Goal: Transaction & Acquisition: Purchase product/service

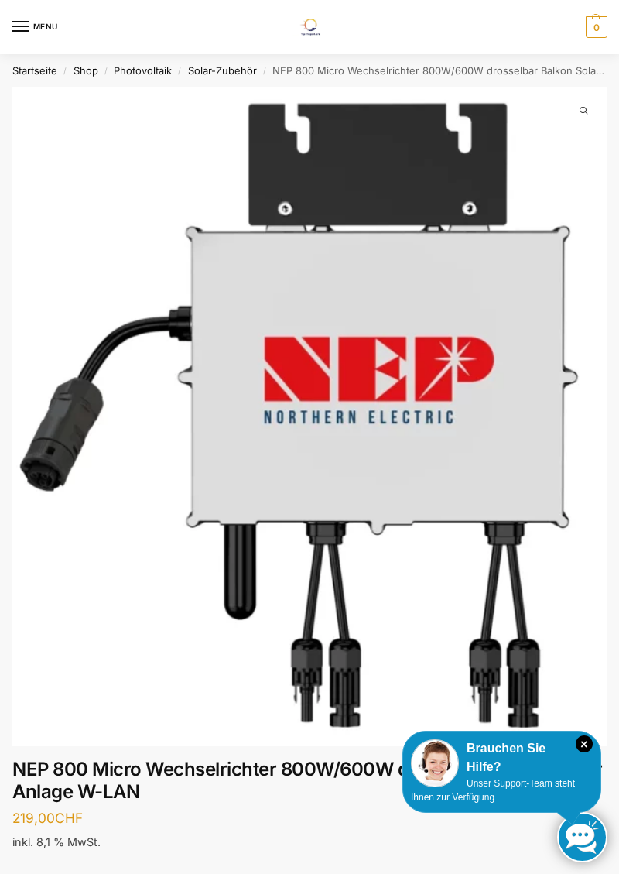
click at [150, 73] on link "Photovoltaik" at bounding box center [143, 70] width 58 height 12
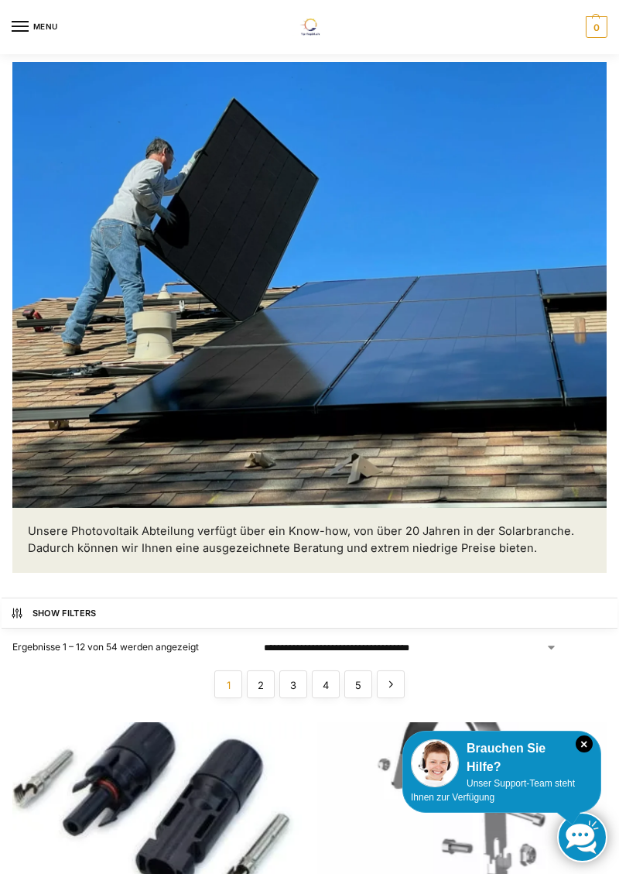
scroll to position [91, 0]
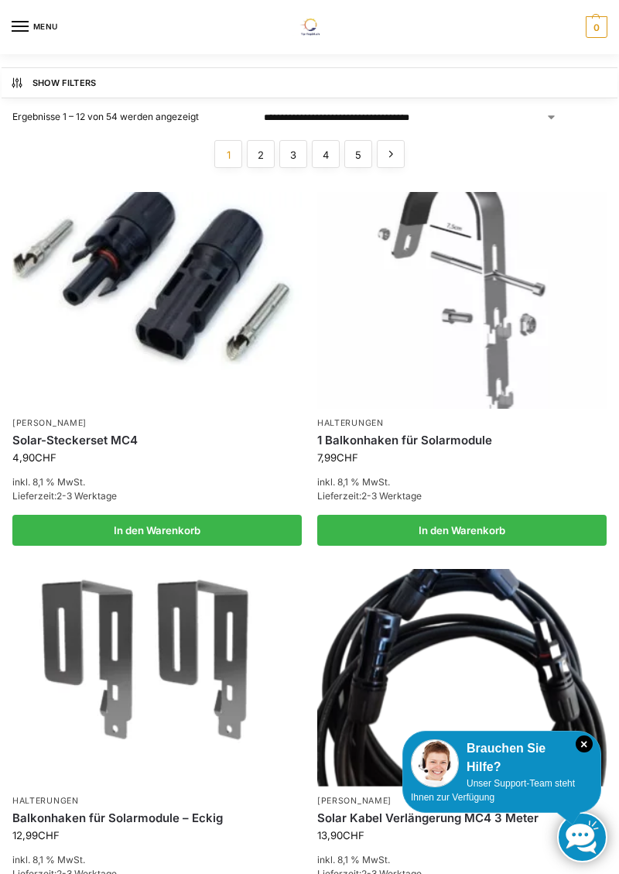
click at [605, 605] on img at bounding box center [461, 677] width 289 height 217
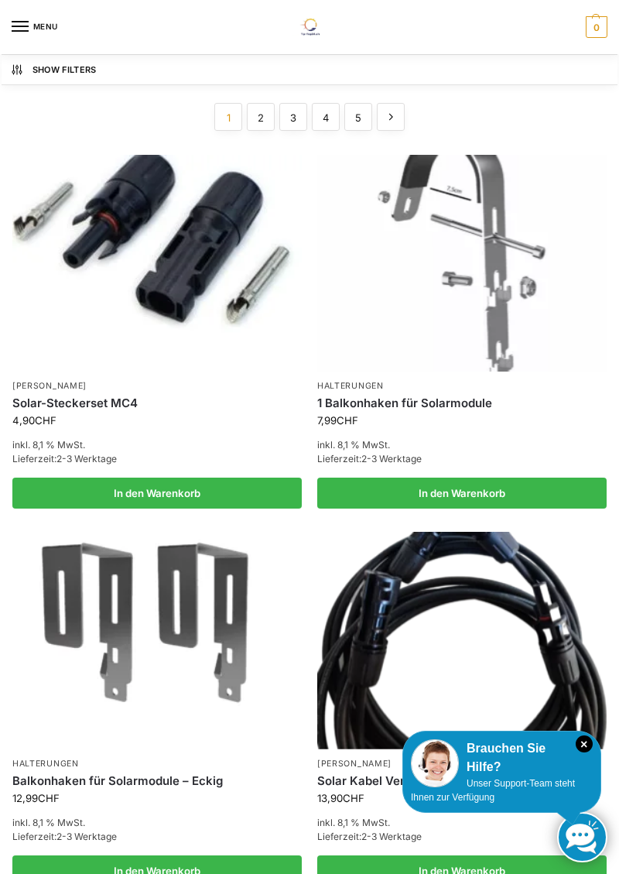
scroll to position [688, 0]
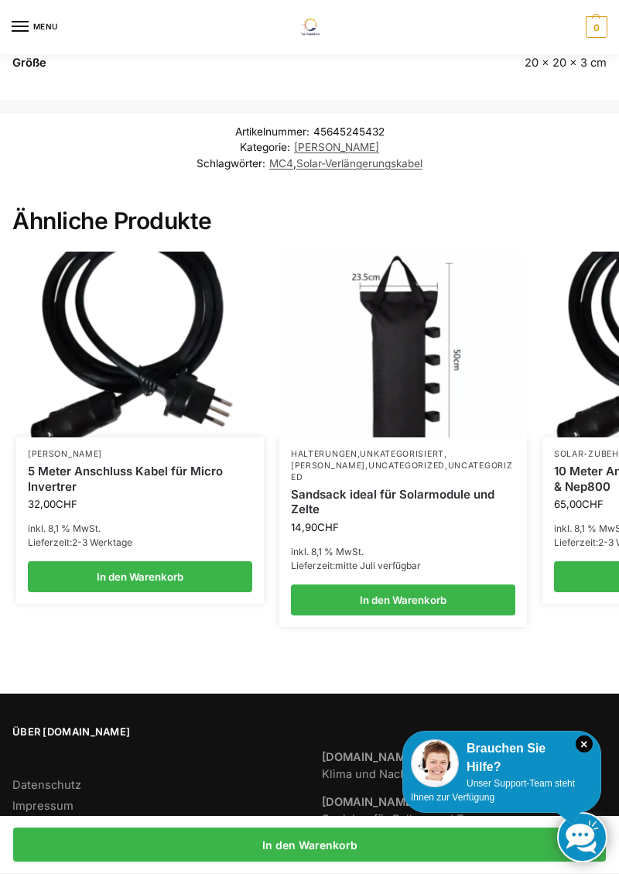
scroll to position [1405, 0]
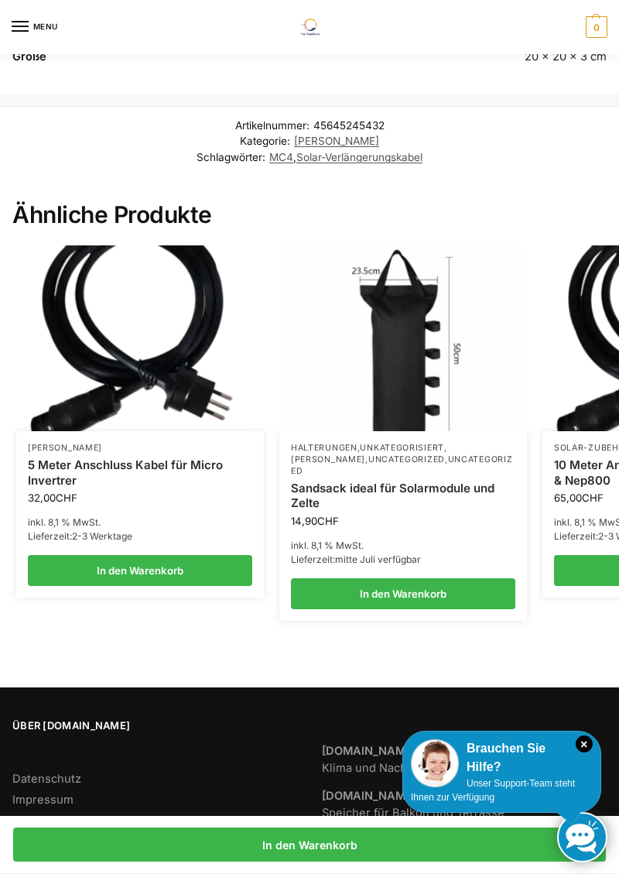
click at [429, 403] on img at bounding box center [403, 338] width 248 height 186
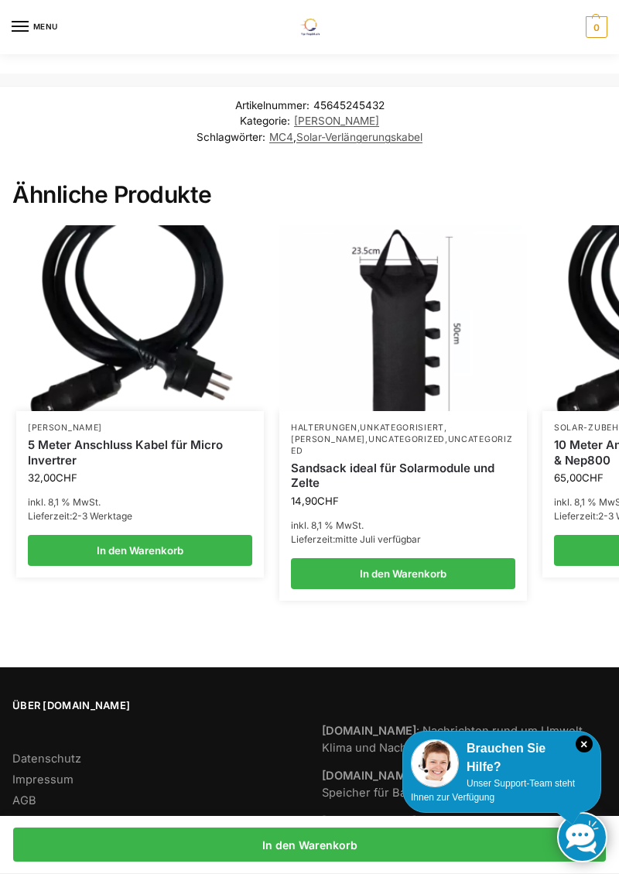
scroll to position [1467, 0]
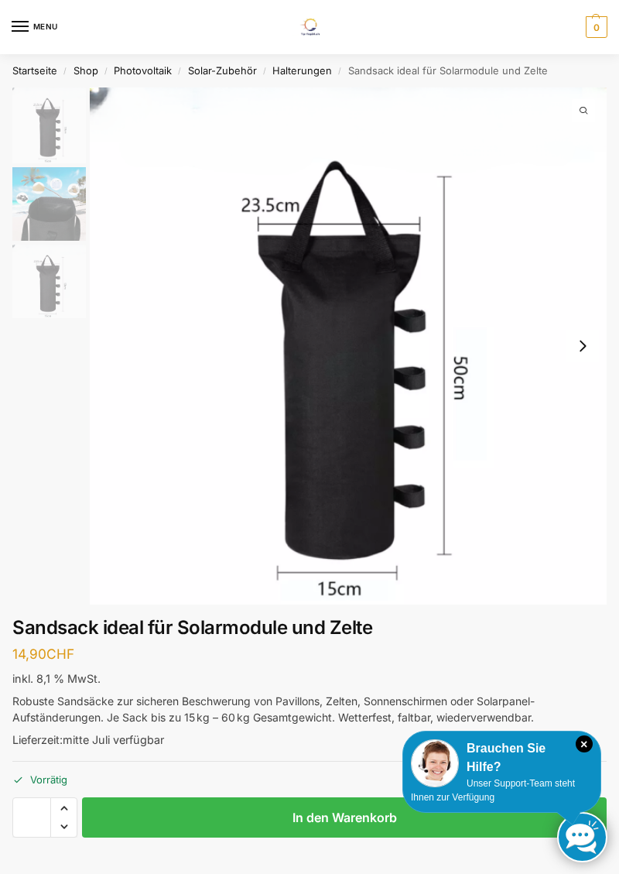
click at [234, 74] on link "Solar-Zubehör" at bounding box center [222, 70] width 69 height 12
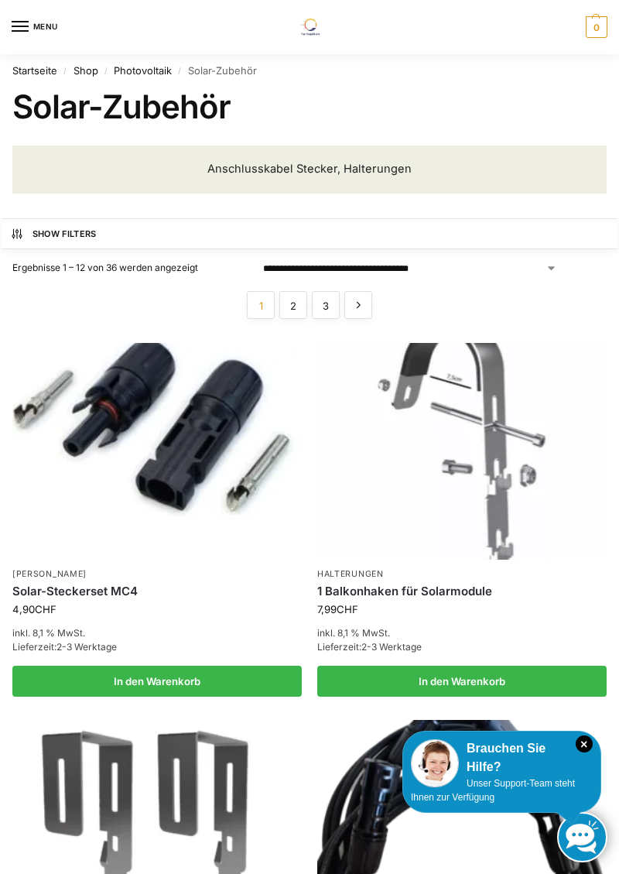
click at [297, 310] on link "2" at bounding box center [293, 305] width 28 height 28
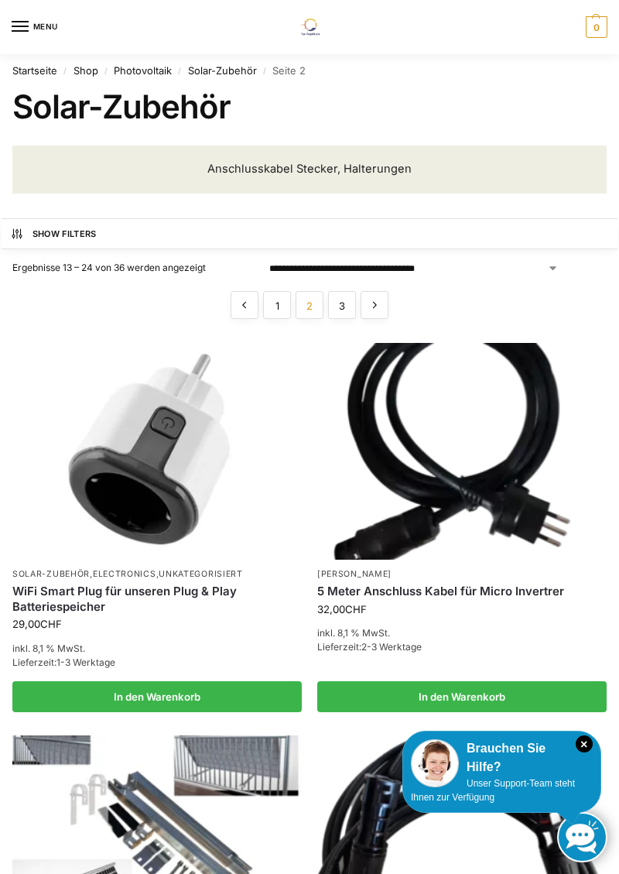
click at [161, 75] on link "Photovoltaik" at bounding box center [143, 70] width 58 height 12
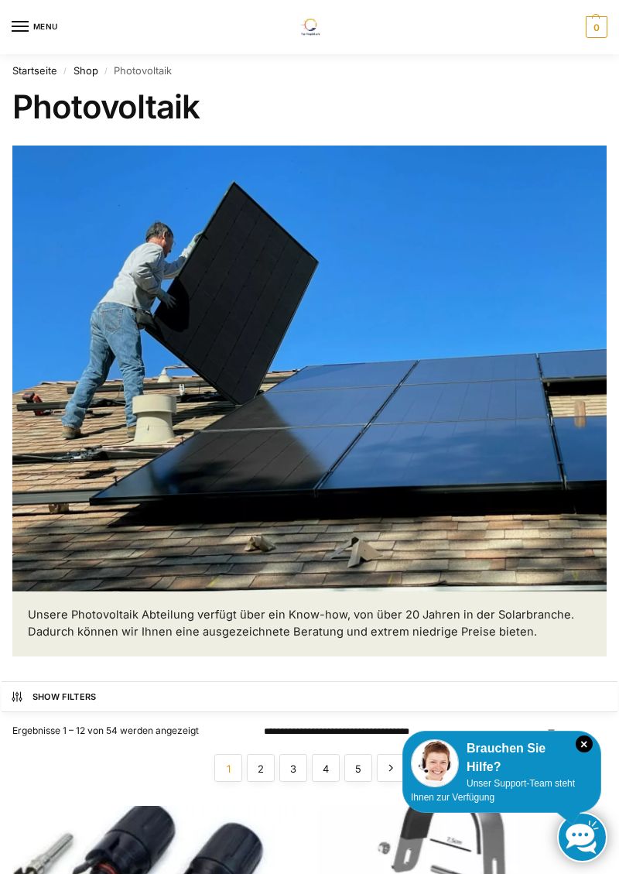
click at [90, 74] on link "Shop" at bounding box center [86, 70] width 25 height 12
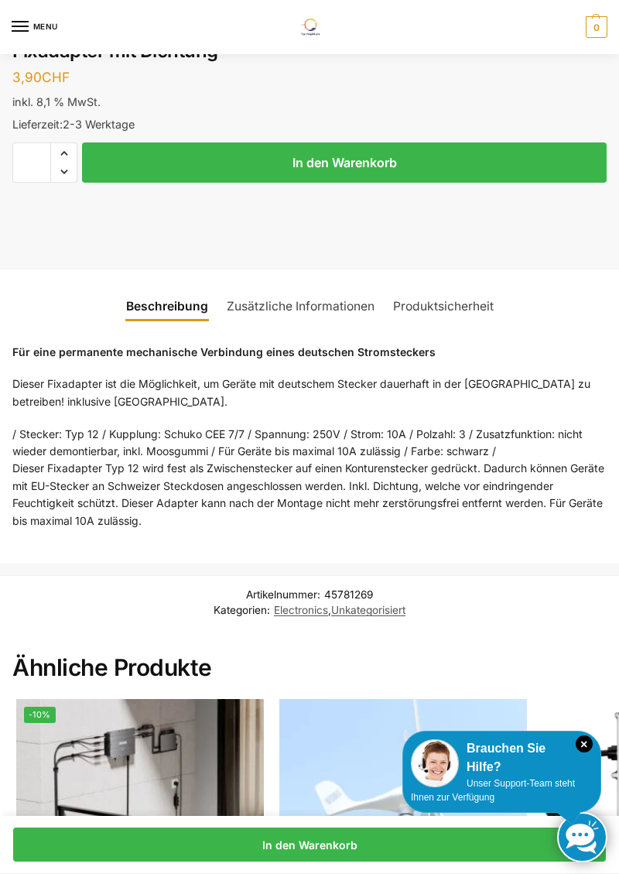
scroll to position [655, 0]
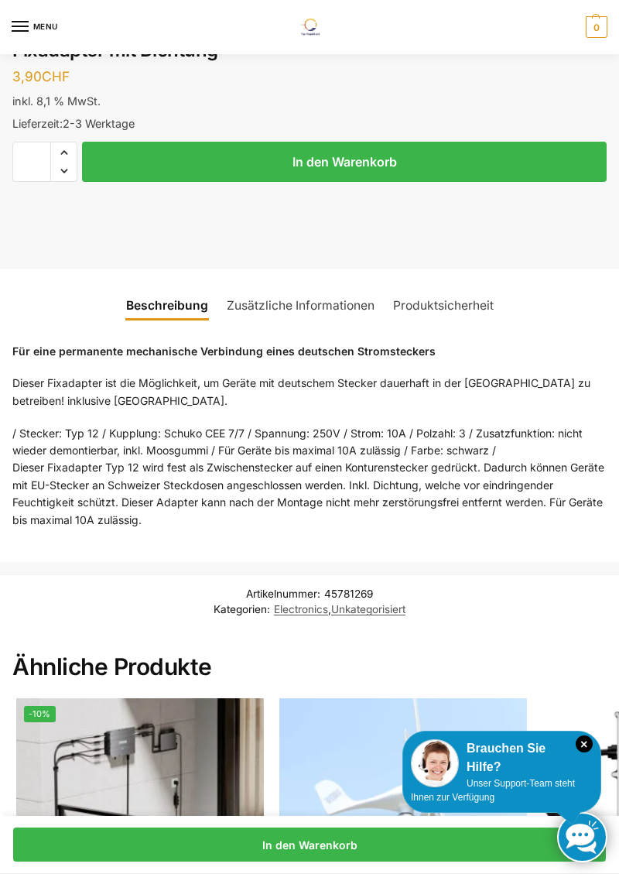
click at [335, 310] on link "Zusätzliche Informationen" at bounding box center [300, 305] width 166 height 36
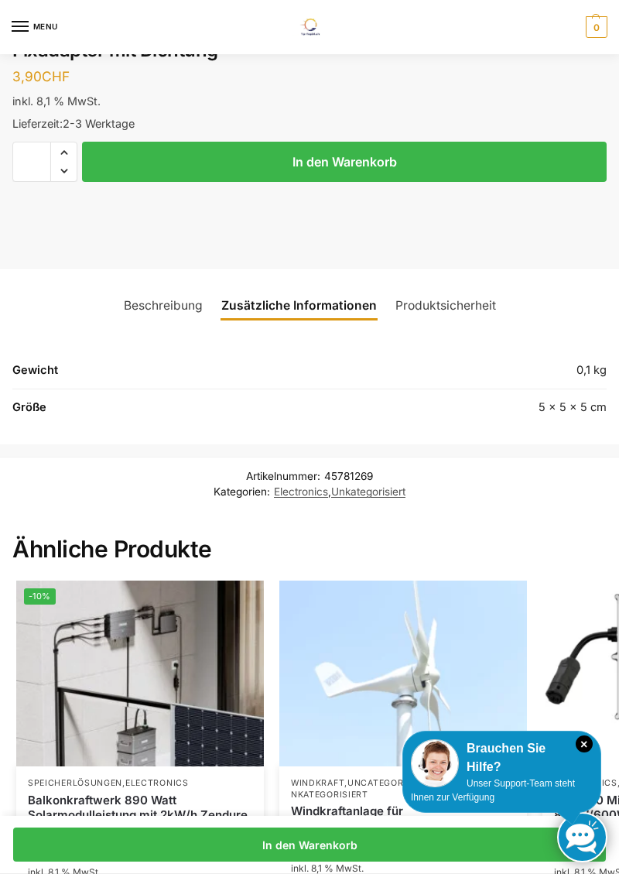
click at [472, 309] on link "Produktsicherheit" at bounding box center [445, 305] width 119 height 36
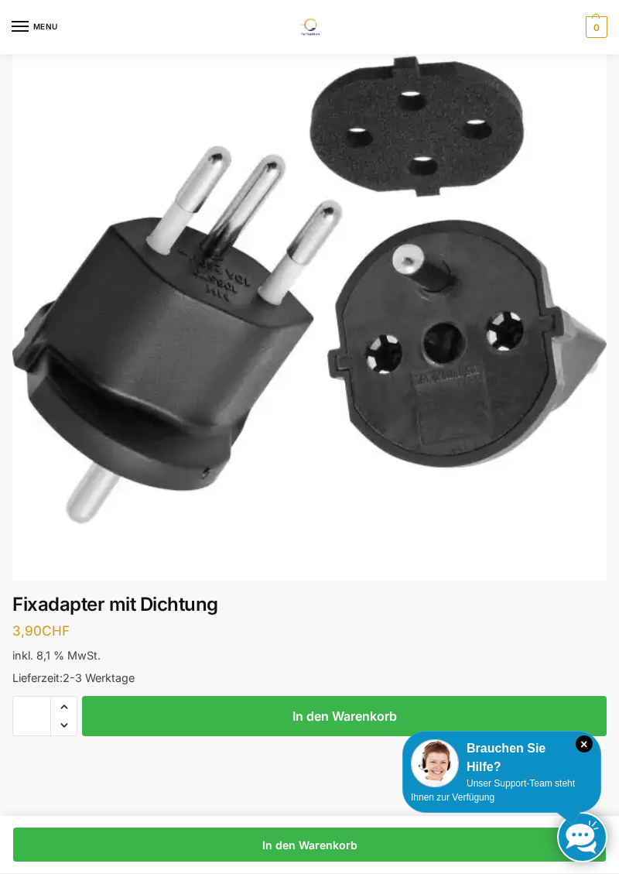
scroll to position [0, 0]
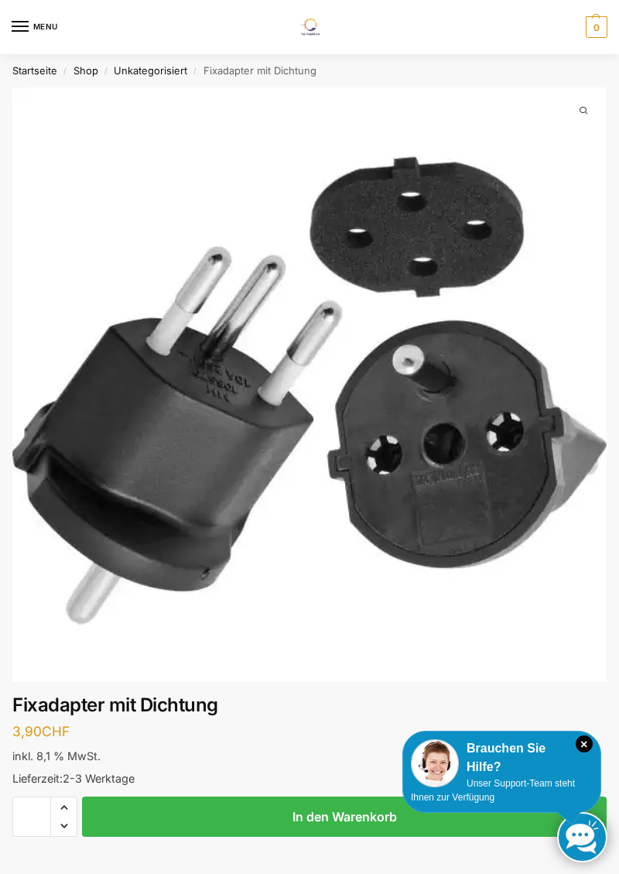
click at [39, 69] on link "Startseite" at bounding box center [34, 70] width 45 height 12
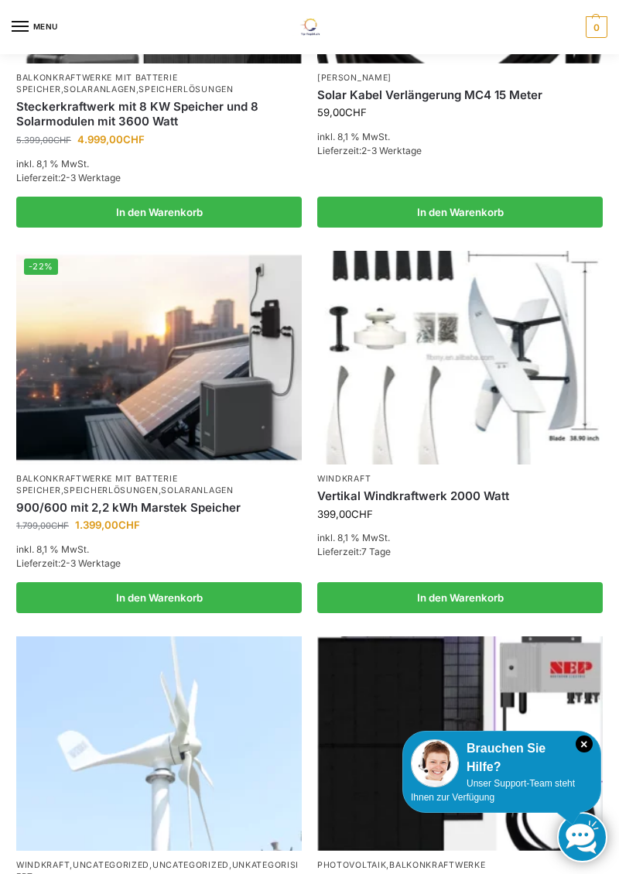
scroll to position [960, 0]
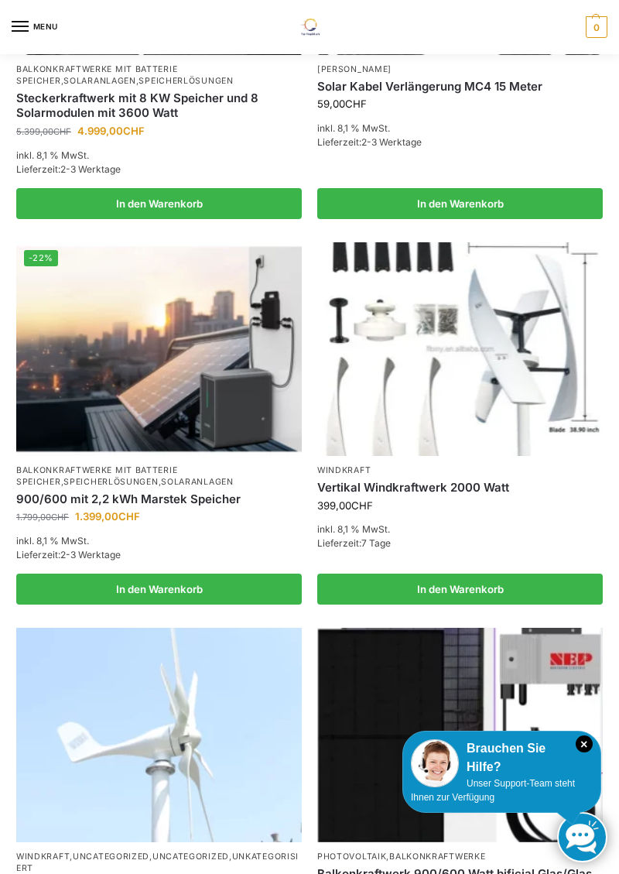
click at [600, 602] on link "In den Warenkorb" at bounding box center [460, 588] width 286 height 31
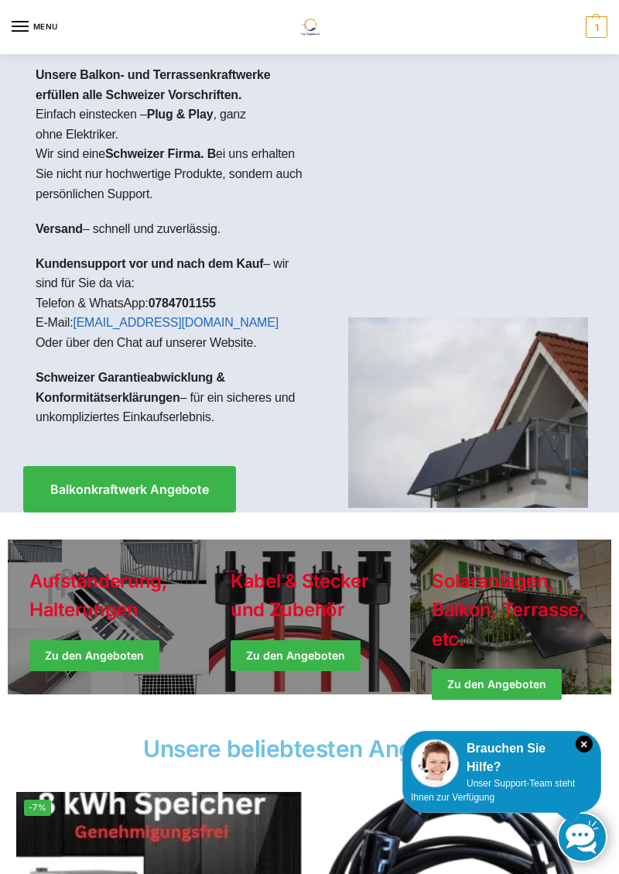
scroll to position [0, 0]
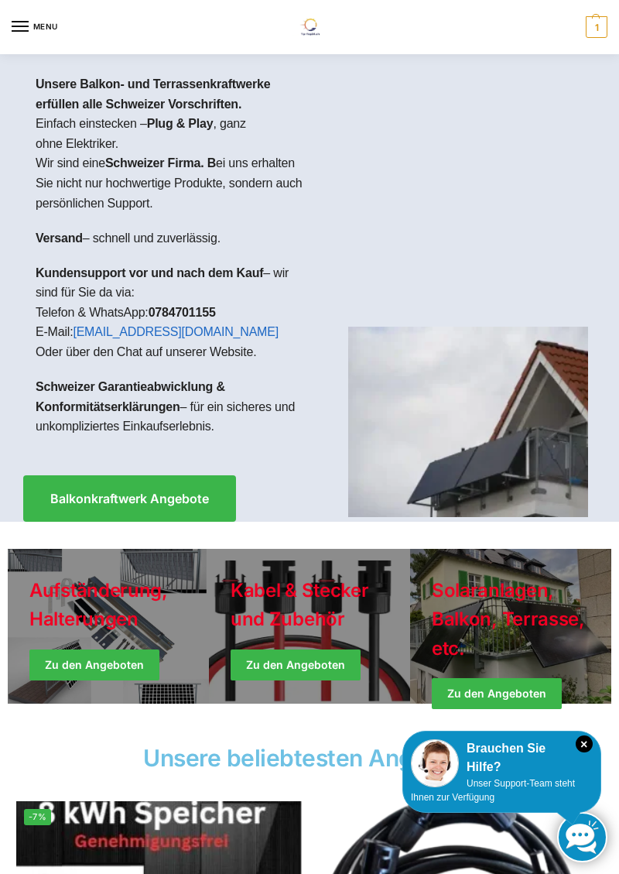
click at [305, 31] on img at bounding box center [309, 27] width 36 height 17
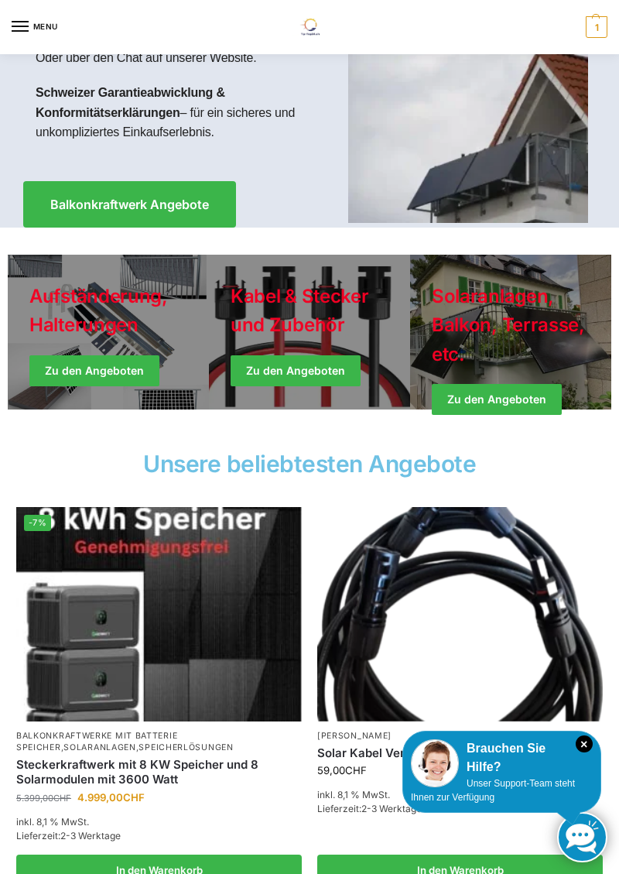
scroll to position [289, 0]
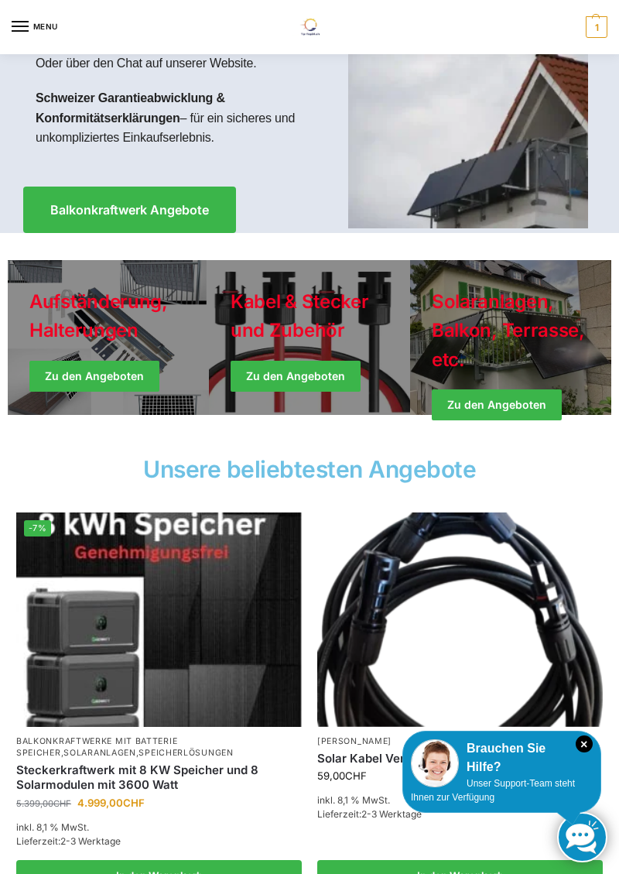
click at [517, 413] on link "Winter Jackets" at bounding box center [510, 337] width 201 height 155
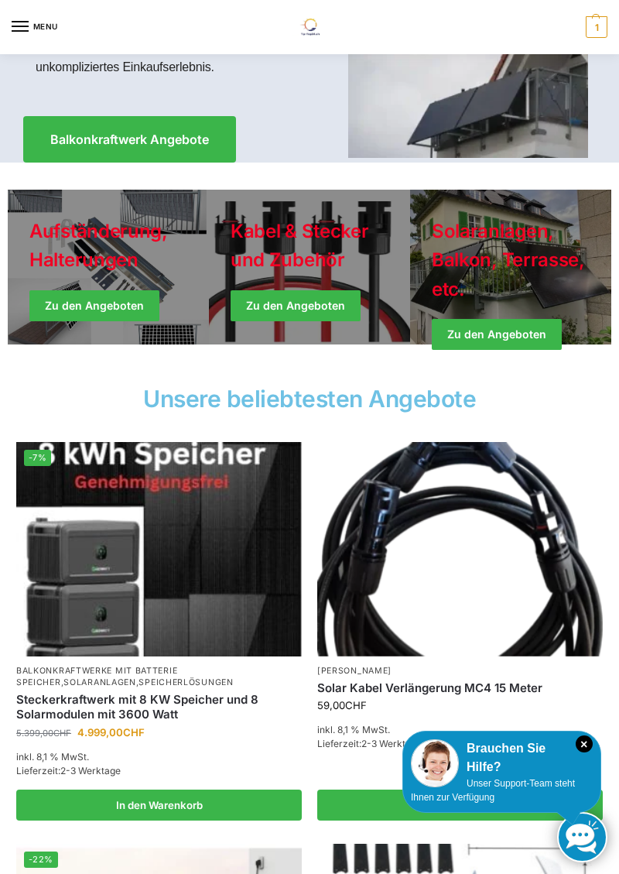
scroll to position [363, 0]
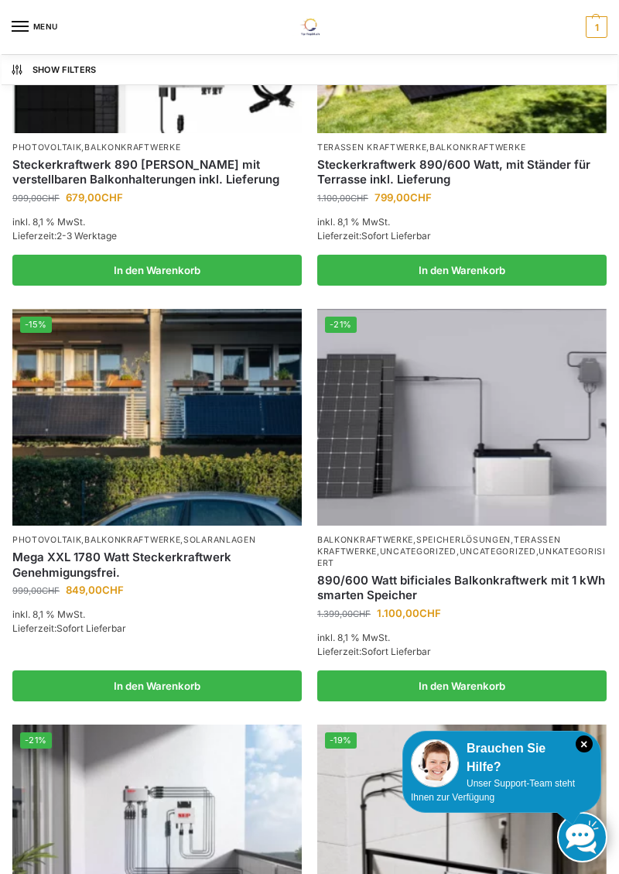
scroll to position [1667, 0]
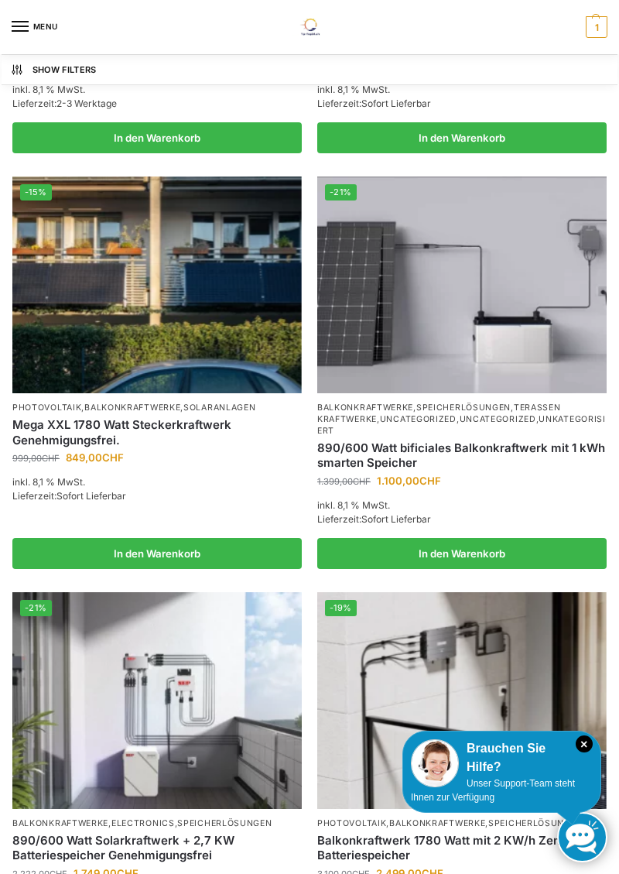
click at [77, 275] on img at bounding box center [156, 284] width 289 height 217
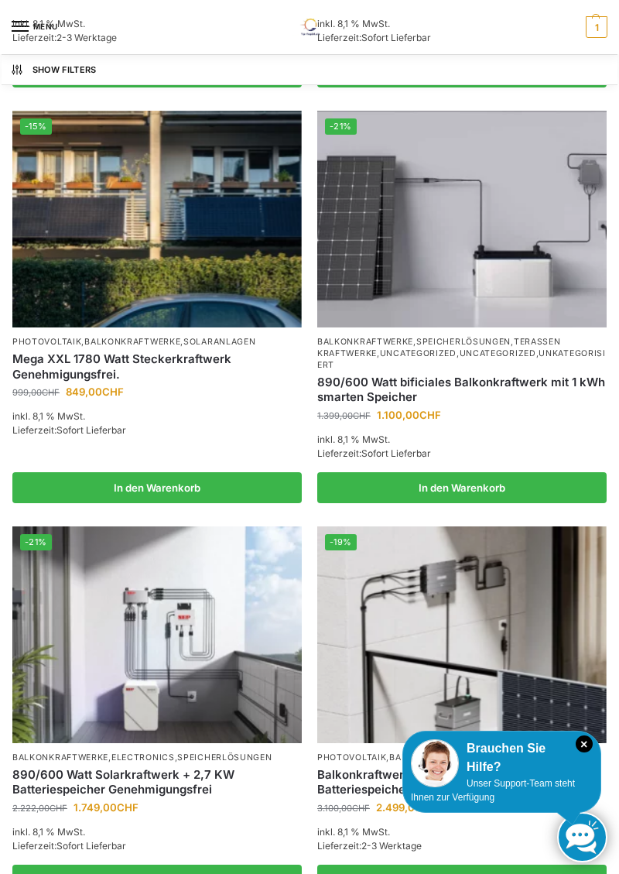
scroll to position [1877, 0]
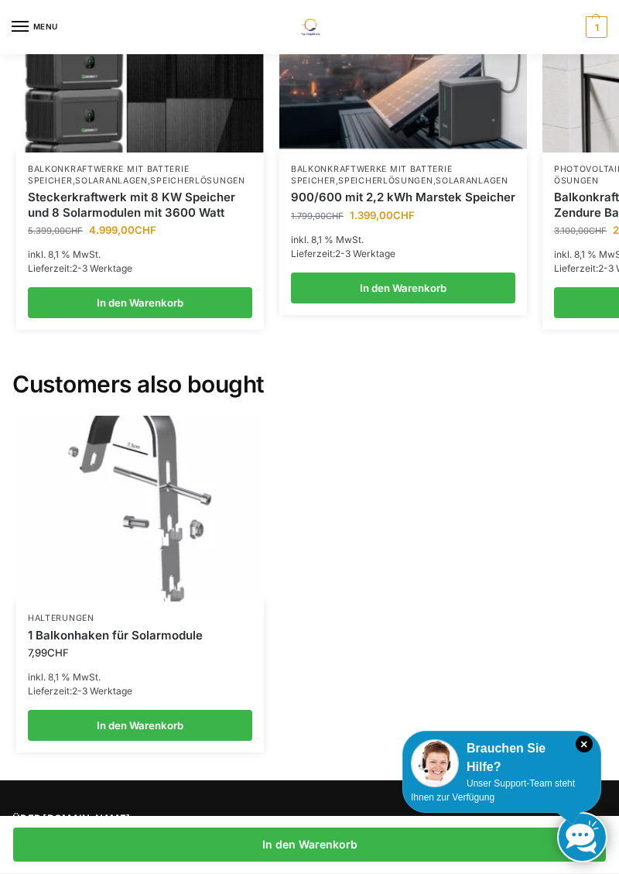
scroll to position [2929, 0]
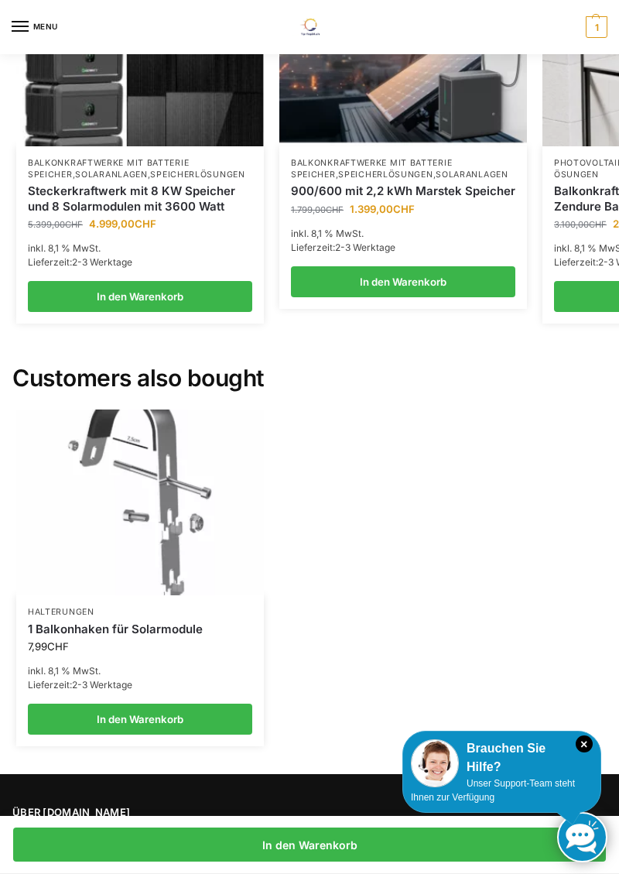
click at [99, 474] on img at bounding box center [140, 502] width 248 height 186
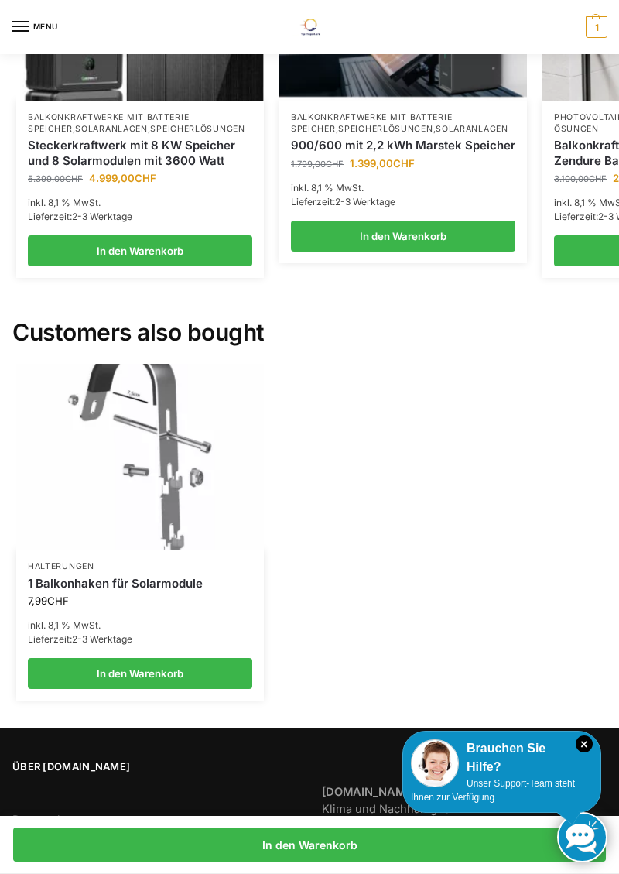
scroll to position [3003, 0]
